Goal: Information Seeking & Learning: Learn about a topic

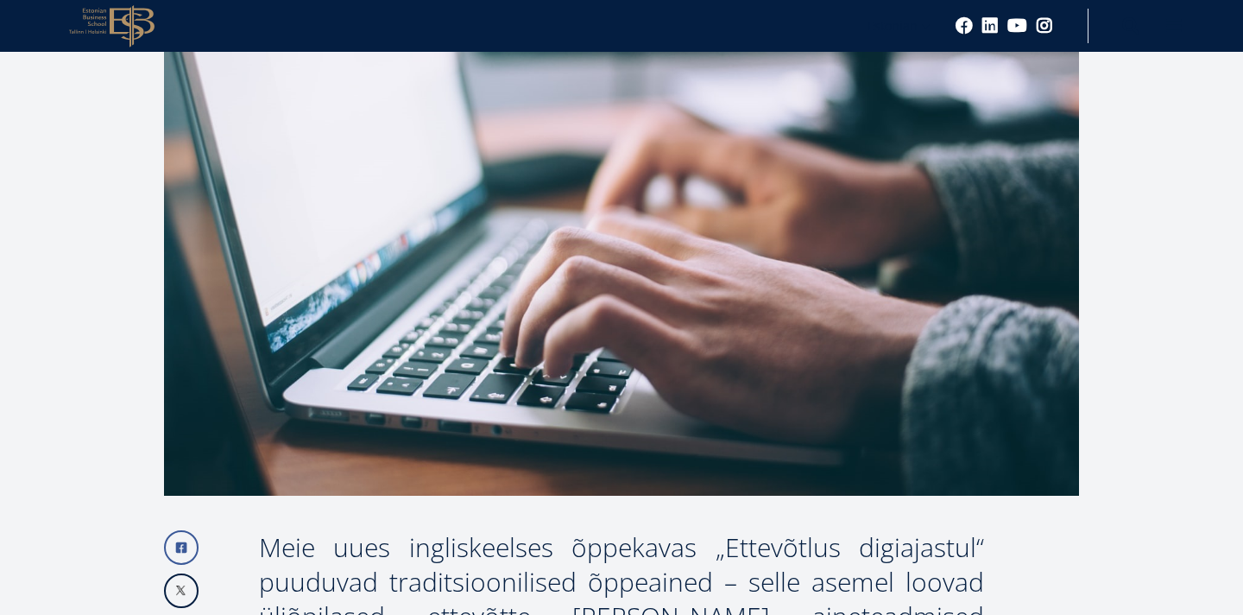
scroll to position [878, 0]
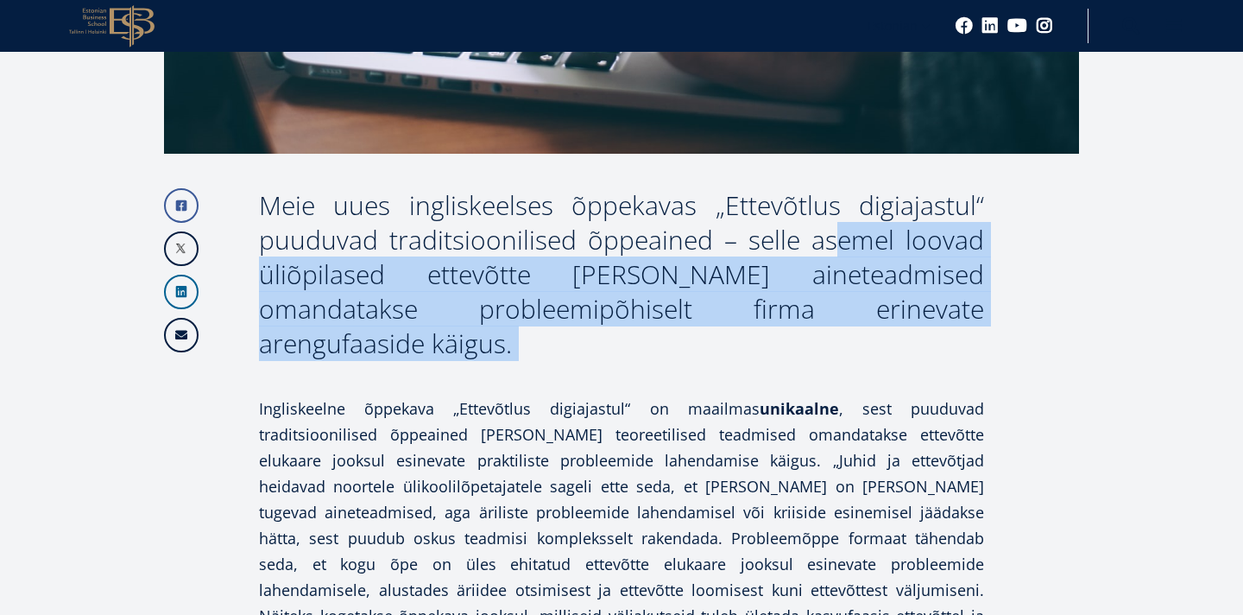
drag, startPoint x: 767, startPoint y: 225, endPoint x: 840, endPoint y: 328, distance: 125.7
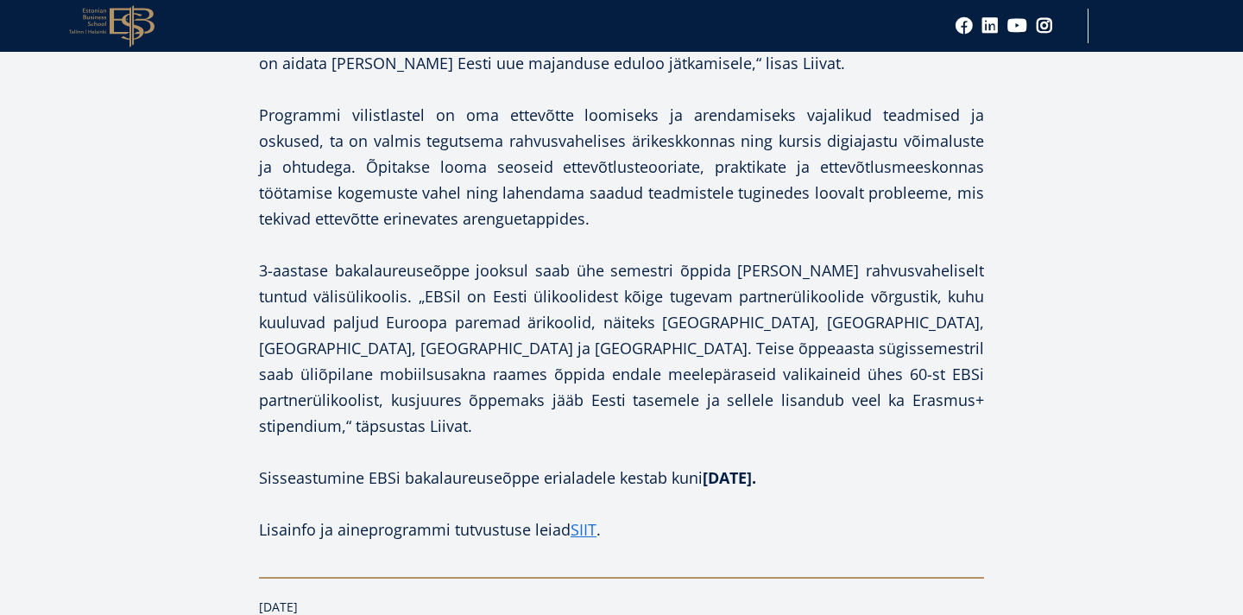
scroll to position [1743, 0]
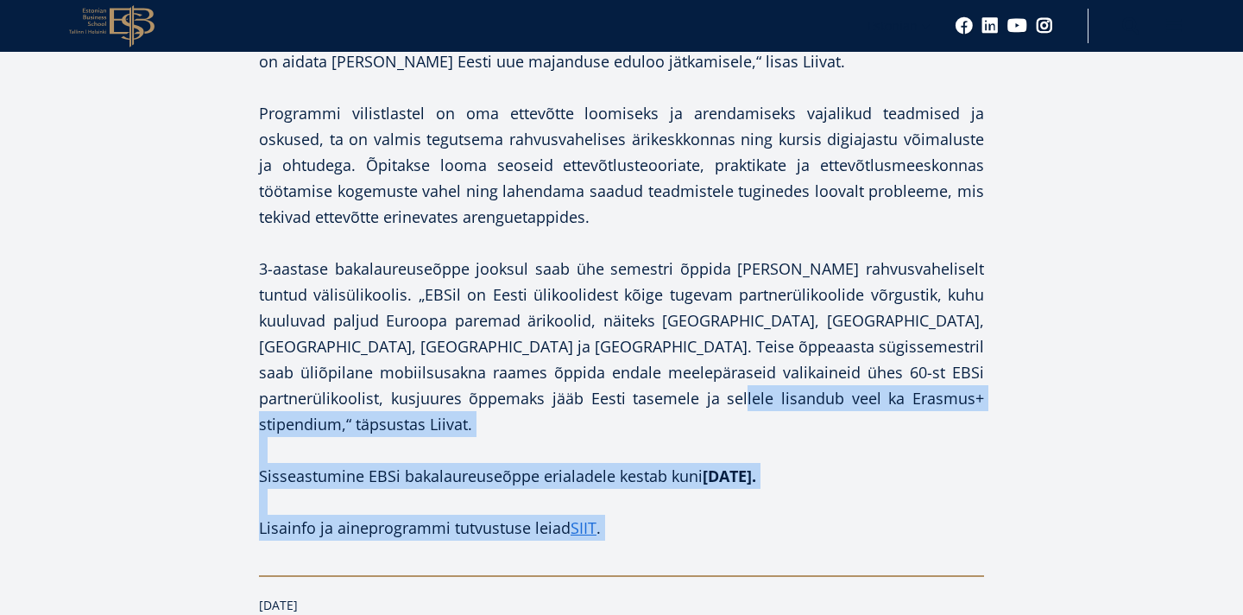
drag, startPoint x: 794, startPoint y: 340, endPoint x: 843, endPoint y: 483, distance: 150.7
click at [843, 483] on div "Facebook Linkedin Email Meie uues ingliskeelses õppekavas „Ettevõtlus digiajast…" at bounding box center [621, 219] width 915 height 1792
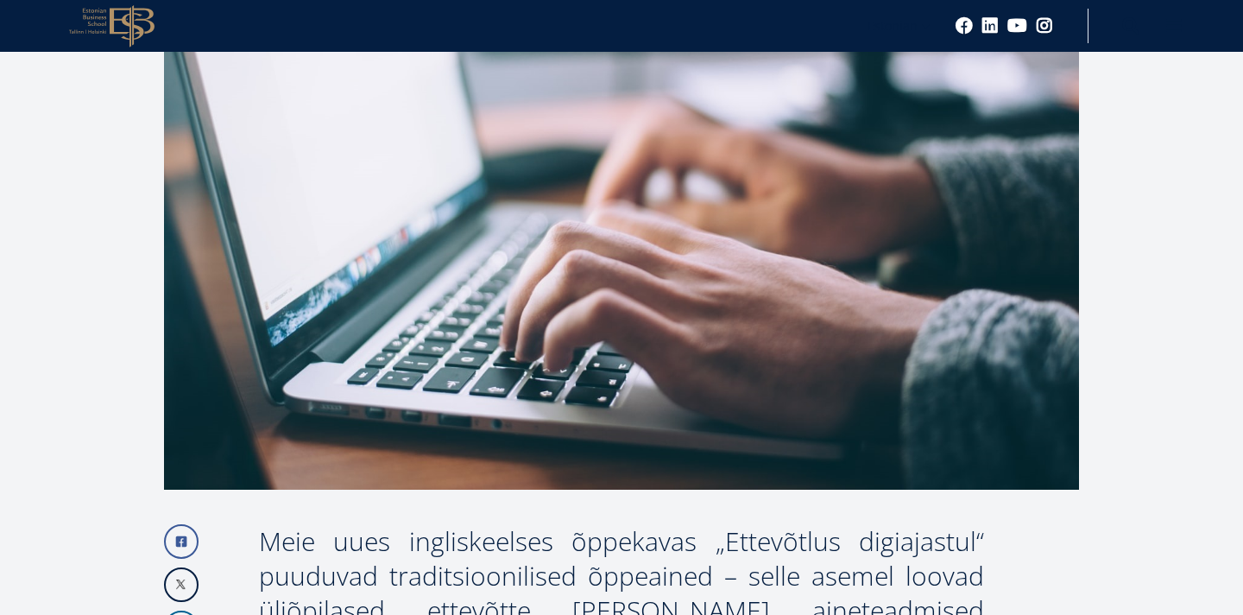
scroll to position [0, 0]
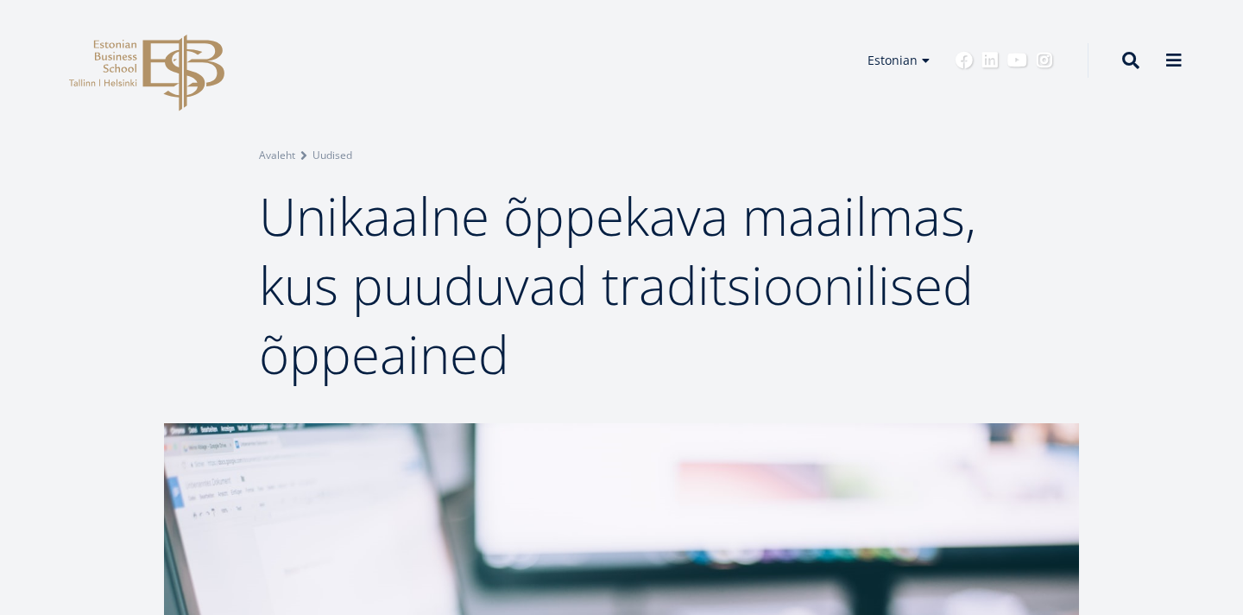
click at [147, 46] on icon at bounding box center [182, 73] width 81 height 77
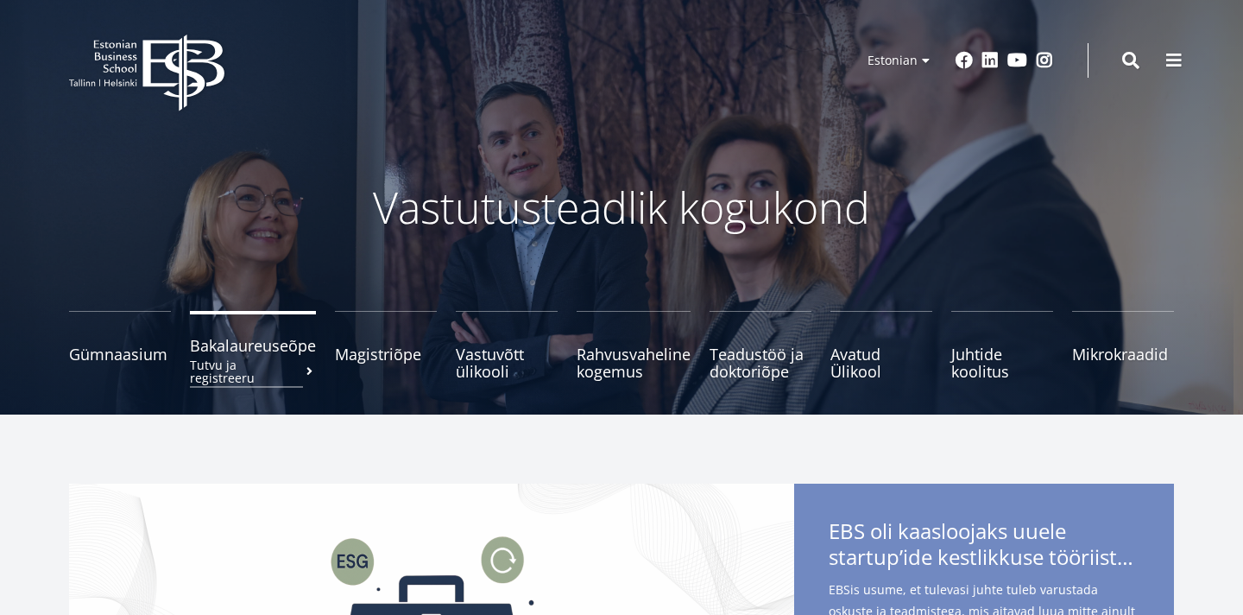
click at [312, 344] on span "Bakalaureuseõpe Tutvu ja registreeru" at bounding box center [253, 345] width 126 height 17
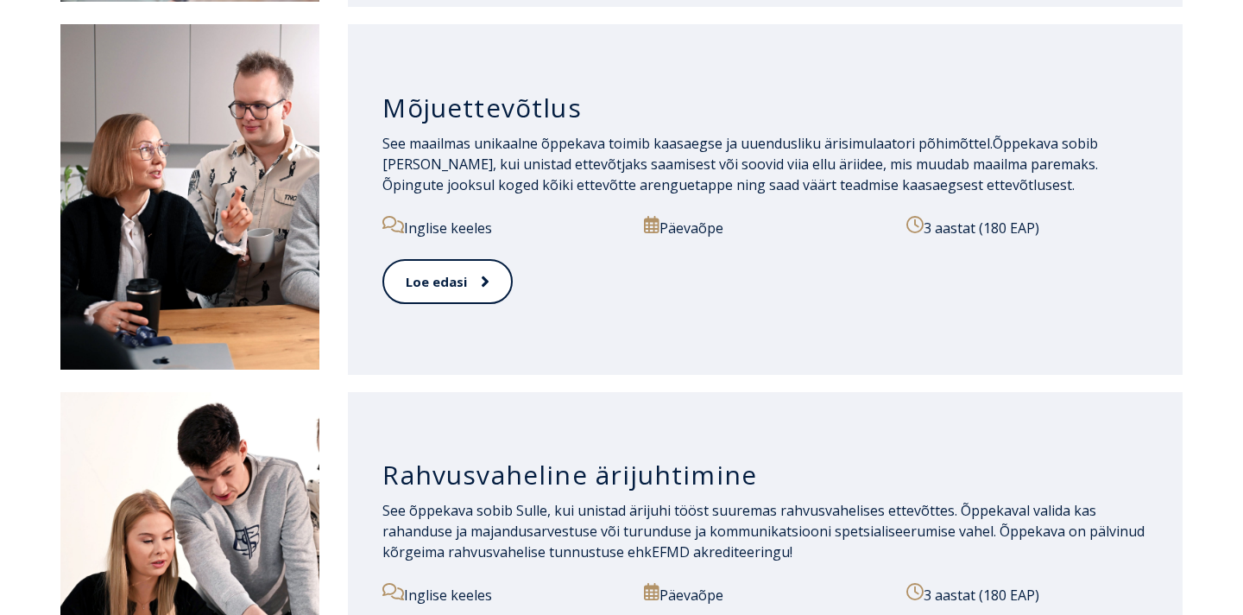
scroll to position [1299, 0]
